Goal: Navigation & Orientation: Find specific page/section

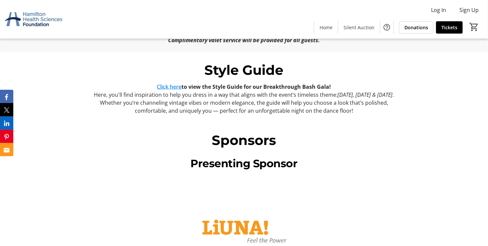
scroll to position [499, 0]
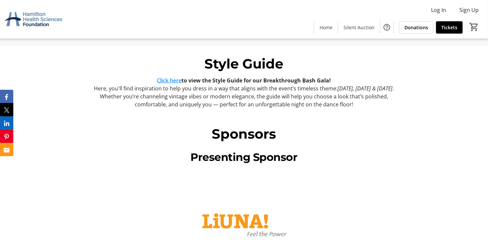
click at [168, 77] on link "Click here" at bounding box center [169, 80] width 25 height 7
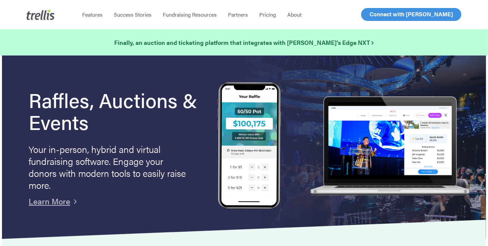
click at [378, 13] on span "Log In" at bounding box center [377, 14] width 16 height 8
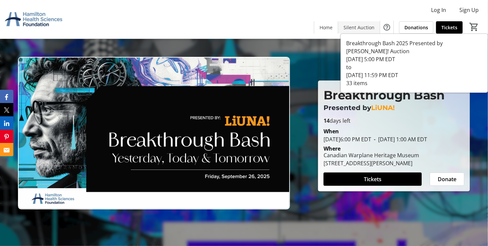
click at [359, 27] on span "Silent Auction" at bounding box center [358, 27] width 31 height 7
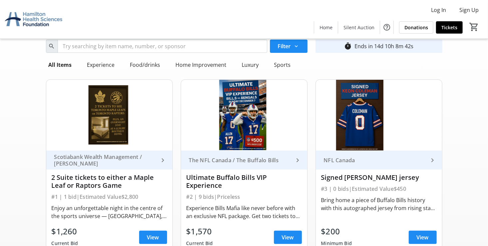
scroll to position [33, 0]
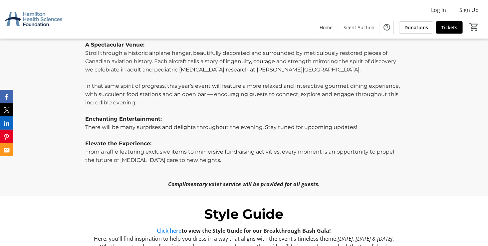
scroll to position [432, 0]
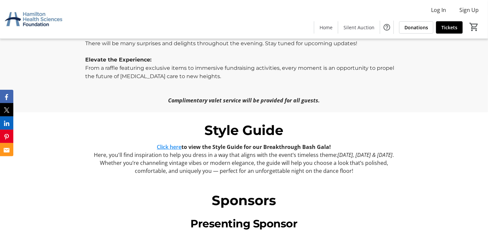
click at [175, 143] on link "Click here" at bounding box center [169, 146] width 25 height 7
